Goal: Entertainment & Leisure: Consume media (video, audio)

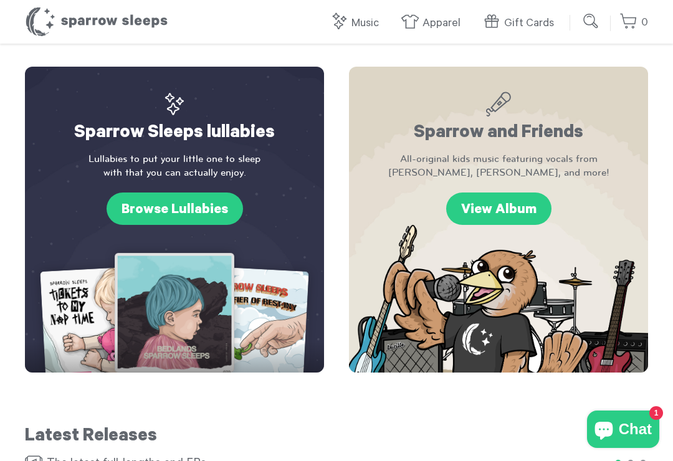
scroll to position [424, 0]
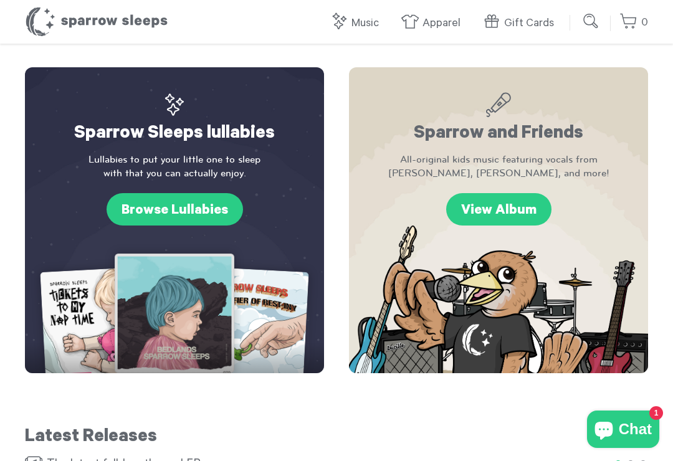
click at [204, 203] on link "Browse Lullabies" at bounding box center [175, 209] width 136 height 32
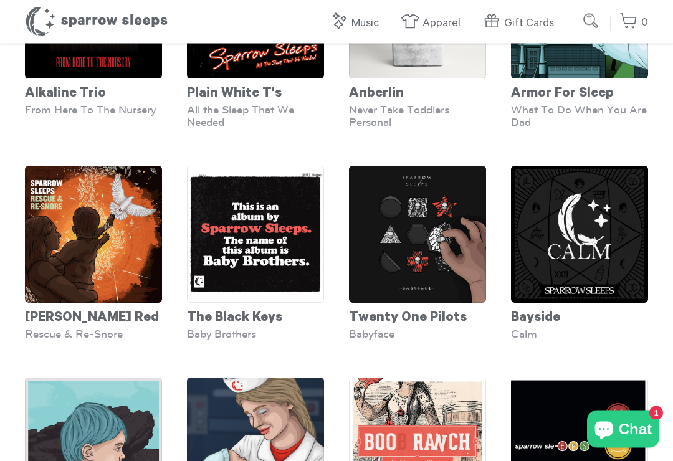
scroll to position [192, 0]
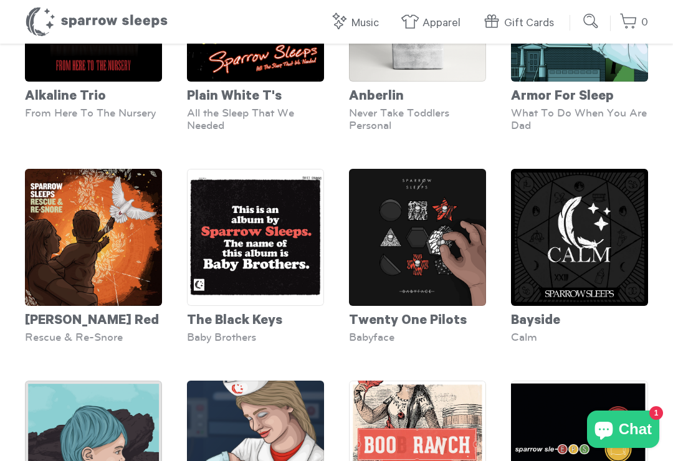
click at [442, 221] on img at bounding box center [417, 237] width 137 height 137
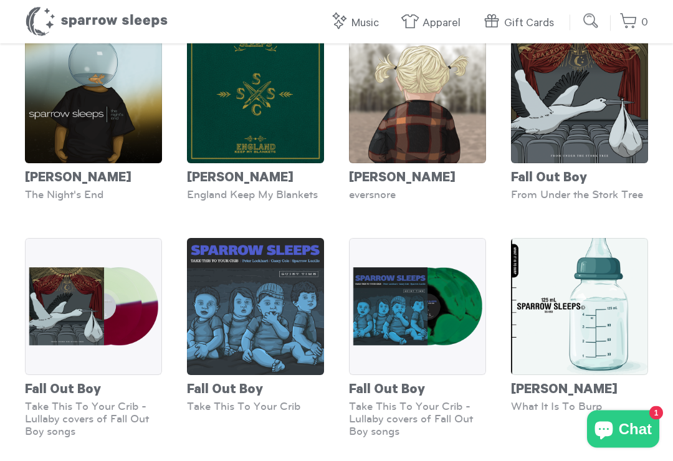
scroll to position [1207, 0]
click at [263, 317] on img at bounding box center [255, 306] width 137 height 137
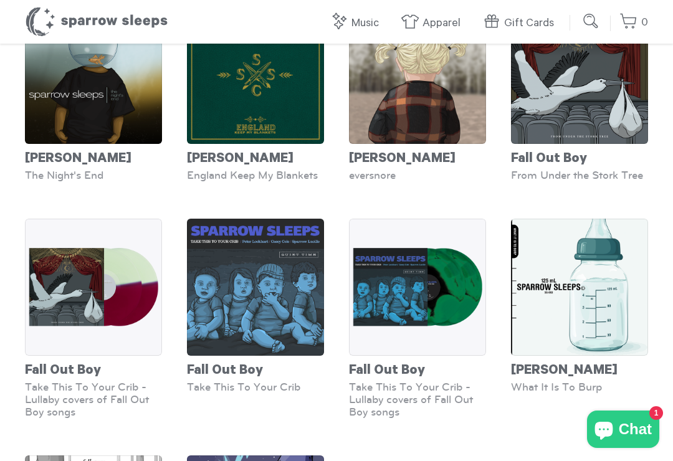
click at [584, 87] on img at bounding box center [579, 75] width 137 height 137
click at [437, 95] on img at bounding box center [417, 75] width 137 height 137
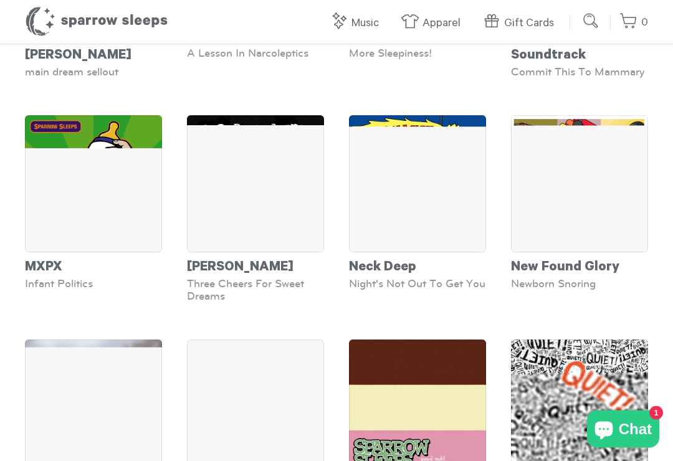
scroll to position [2956, 0]
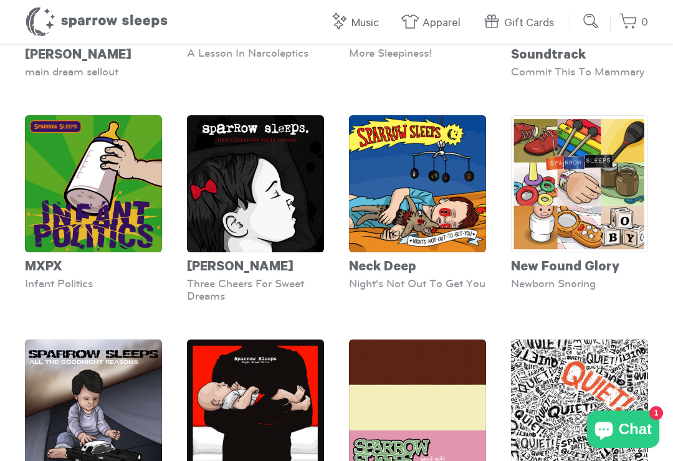
click at [273, 196] on img at bounding box center [255, 183] width 137 height 137
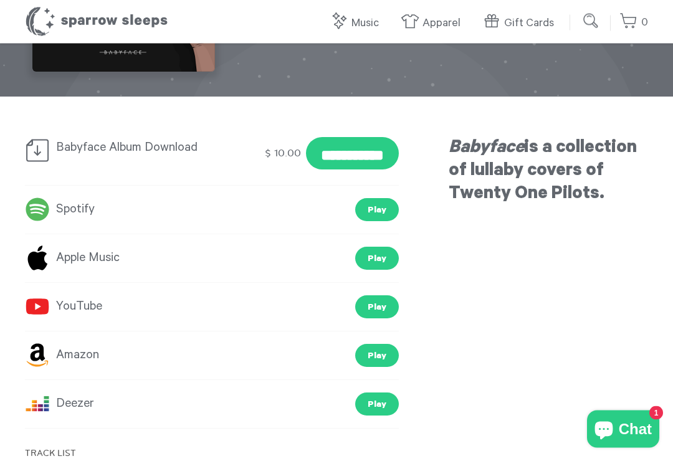
scroll to position [179, 0]
click at [390, 306] on link "Play" at bounding box center [377, 306] width 44 height 23
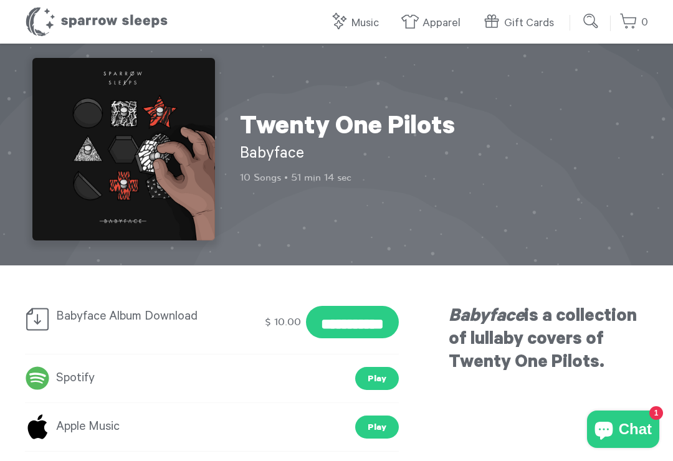
scroll to position [0, 0]
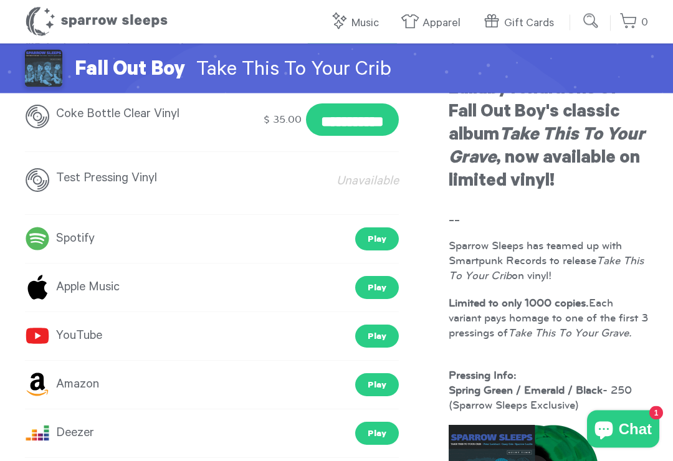
scroll to position [361, 0]
click at [386, 338] on link "Play" at bounding box center [377, 336] width 44 height 23
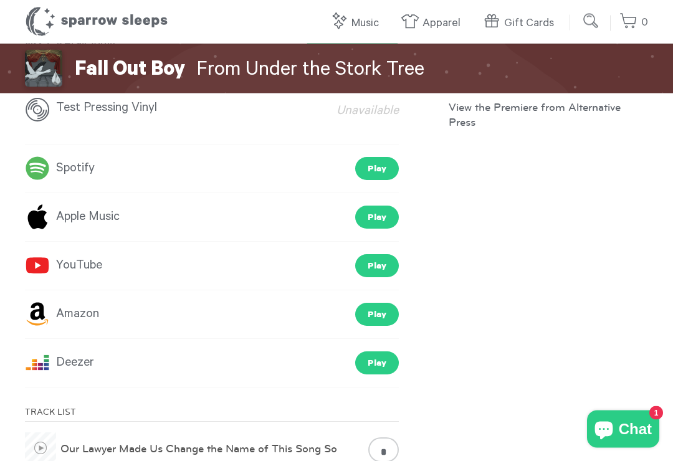
scroll to position [429, 0]
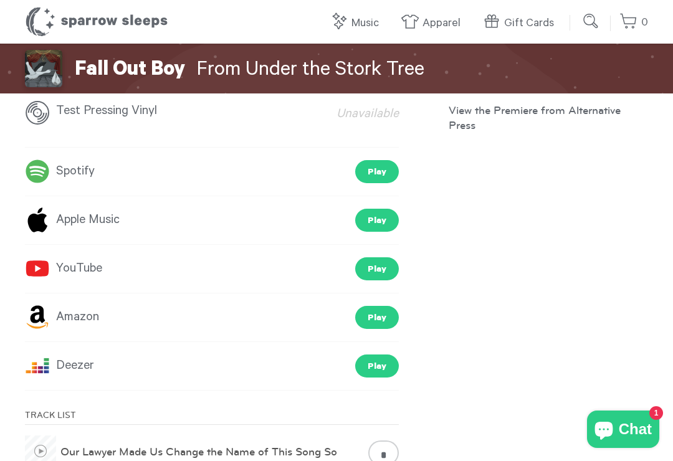
click at [386, 265] on link "Play" at bounding box center [377, 268] width 44 height 23
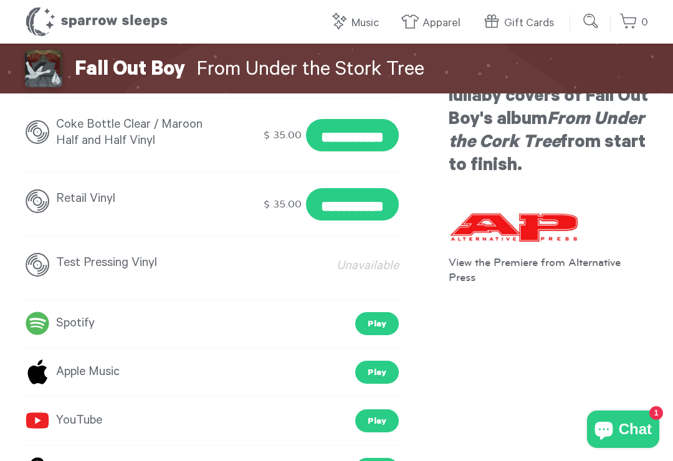
scroll to position [0, 0]
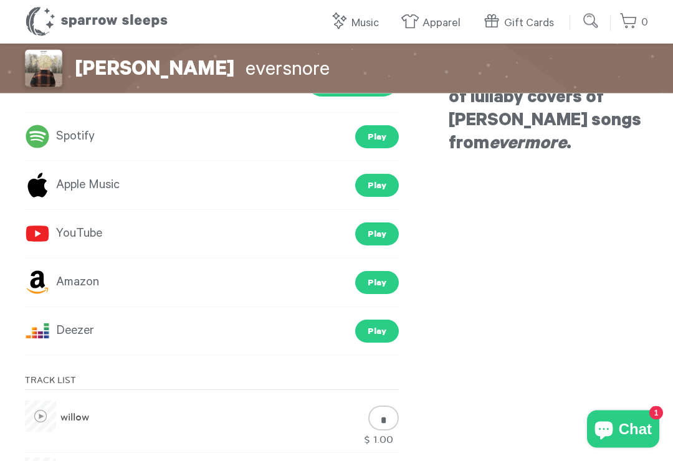
scroll to position [252, 0]
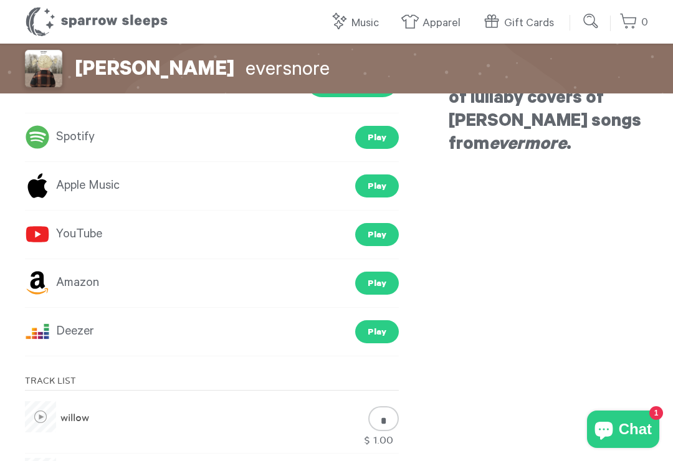
click at [379, 234] on link "Play" at bounding box center [377, 234] width 44 height 23
